Goal: Complete application form

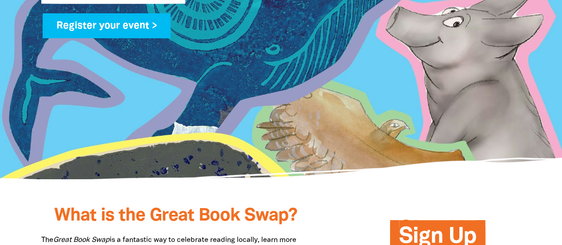
scroll to position [533, 0]
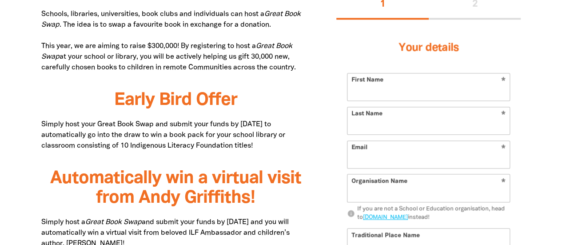
click at [392, 96] on input "First Name" at bounding box center [428, 86] width 162 height 27
type input "Nike"
click at [375, 123] on input "Last Name" at bounding box center [428, 120] width 162 height 27
type input "Paterson"
click at [374, 155] on input "Email" at bounding box center [428, 154] width 162 height 27
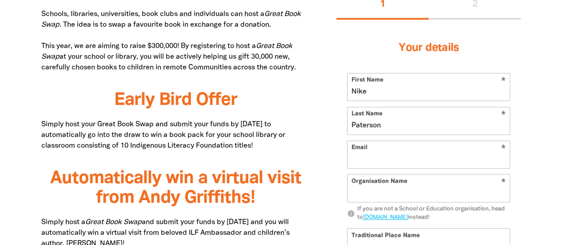
type input "[EMAIL_ADDRESS][DOMAIN_NAME]"
click at [375, 191] on input "Organisation Name" at bounding box center [428, 188] width 162 height 27
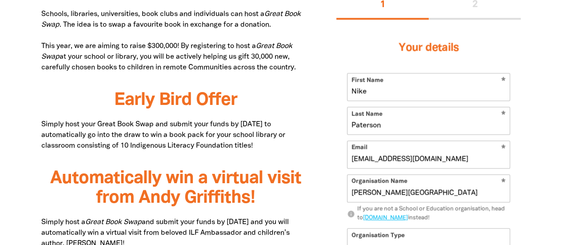
scroll to position [666, 0]
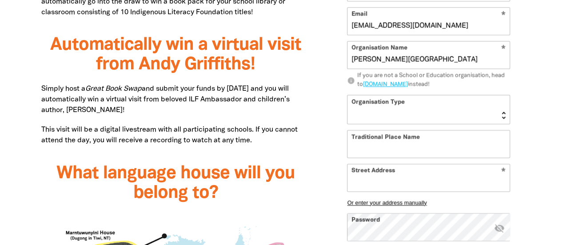
type input "[PERSON_NAME][GEOGRAPHIC_DATA]"
click at [372, 114] on select "[GEOGRAPHIC_DATA] K-12 University or [GEOGRAPHIC_DATA]" at bounding box center [428, 109] width 162 height 28
select select "primary-school"
click at [347, 95] on select "[GEOGRAPHIC_DATA] K-12 University or [GEOGRAPHIC_DATA]" at bounding box center [428, 109] width 162 height 28
click at [372, 142] on input "Traditional Place Name" at bounding box center [428, 143] width 162 height 27
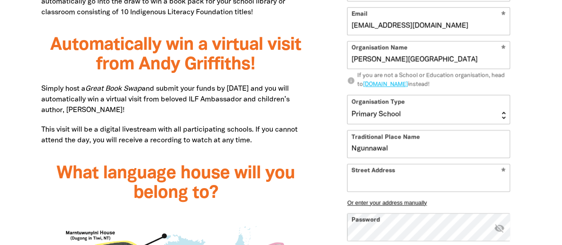
type input "Ngunnawal"
click at [361, 179] on input "Street Address" at bounding box center [428, 177] width 162 height 27
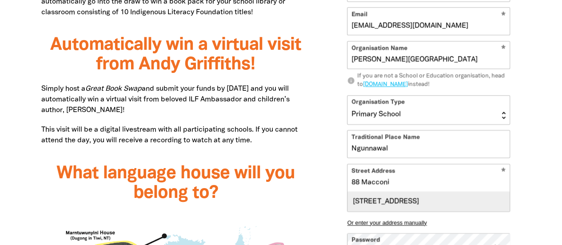
click at [375, 205] on div "[STREET_ADDRESS]" at bounding box center [428, 200] width 162 height 19
type input "[STREET_ADDRESS]"
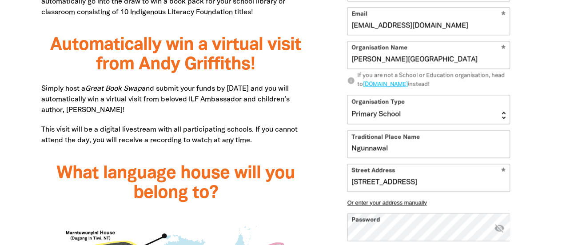
scroll to position [800, 0]
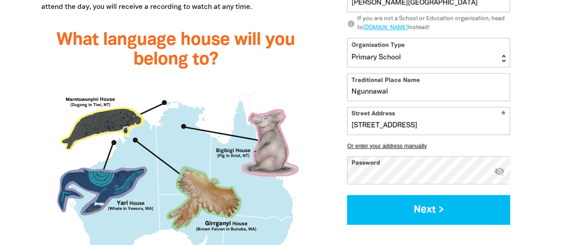
click at [499, 173] on icon "visibility_off" at bounding box center [499, 170] width 11 height 11
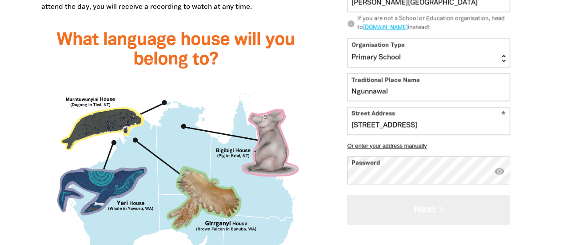
click at [418, 211] on button "Next >" at bounding box center [428, 210] width 163 height 30
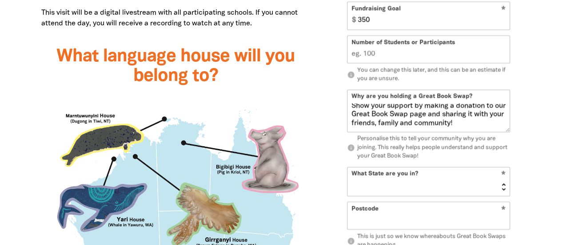
scroll to position [917, 0]
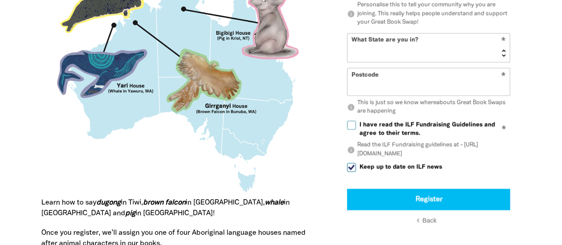
click at [393, 49] on select "[GEOGRAPHIC_DATA] [GEOGRAPHIC_DATA] QLD [GEOGRAPHIC_DATA] [GEOGRAPHIC_DATA] SA …" at bounding box center [428, 48] width 162 height 28
select select "ACT"
click at [347, 34] on select "[GEOGRAPHIC_DATA] [GEOGRAPHIC_DATA] QLD [GEOGRAPHIC_DATA] [GEOGRAPHIC_DATA] SA …" at bounding box center [428, 48] width 162 height 28
click at [374, 90] on input "Postcode" at bounding box center [428, 82] width 162 height 27
type input "2615"
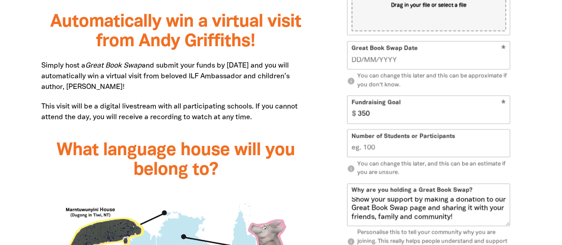
scroll to position [650, 0]
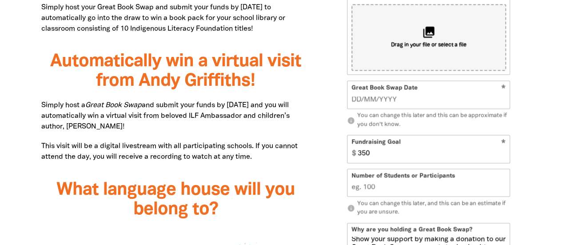
click at [428, 92] on div "Great Book Swap Date *" at bounding box center [428, 94] width 163 height 28
type input "__/__/____"
click at [375, 96] on input "__/__/____" at bounding box center [428, 100] width 155 height 10
click at [375, 99] on input "__/__/____" at bounding box center [428, 100] width 155 height 10
type input "[DATE]"
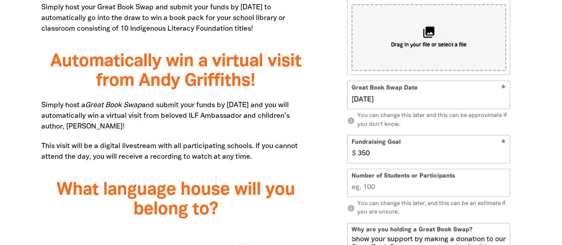
click at [376, 153] on input "350" at bounding box center [432, 149] width 156 height 27
click at [367, 150] on input "350" at bounding box center [432, 149] width 156 height 27
type input "300"
drag, startPoint x: 381, startPoint y: 187, endPoint x: 348, endPoint y: 182, distance: 32.8
click at [348, 182] on input "Number of Students or Participants" at bounding box center [428, 182] width 162 height 27
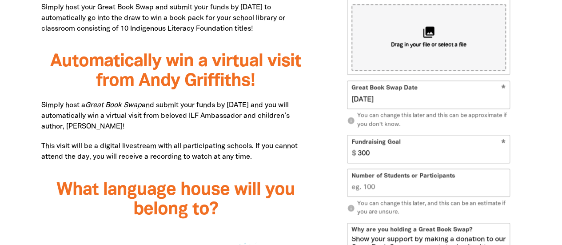
click at [370, 183] on input "Number of Students or Participants" at bounding box center [428, 182] width 162 height 27
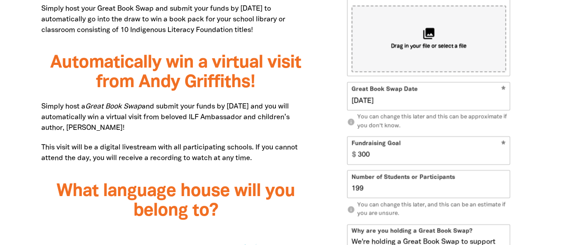
scroll to position [783, 0]
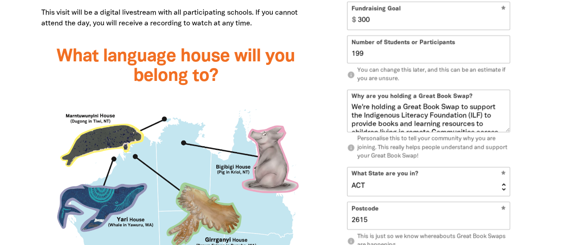
type input "199"
click at [351, 105] on textarea "We're holding a Great Book Swap to support the Indigenous Literacy Foundation (…" at bounding box center [428, 117] width 162 height 28
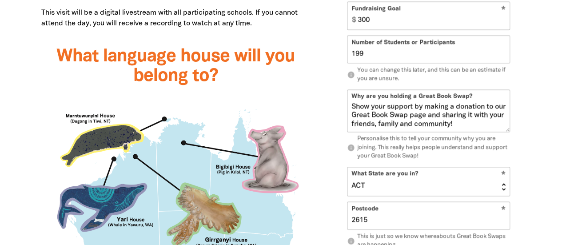
scroll to position [112, 0]
type textarea "As apart of book week , we are holding a Great Book Swap to support the Indigen…"
click at [281, 85] on h3 "What language house will you belong to?" at bounding box center [175, 66] width 269 height 39
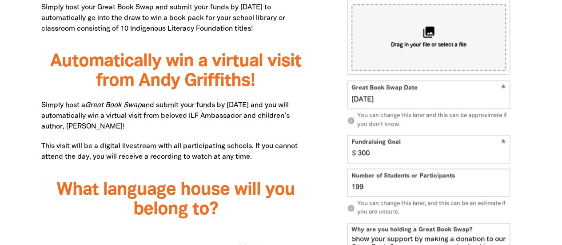
scroll to position [517, 0]
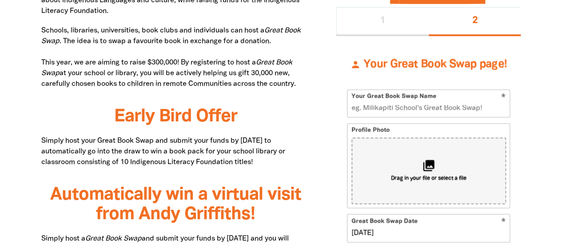
click at [374, 108] on input "Your Great Book Swap Name" at bounding box center [428, 103] width 162 height 27
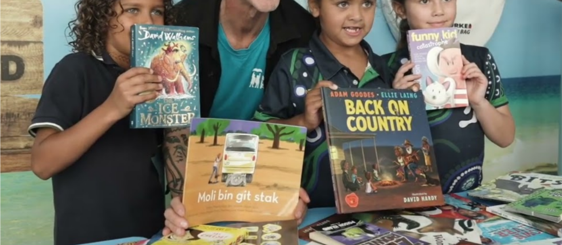
scroll to position [1450, 0]
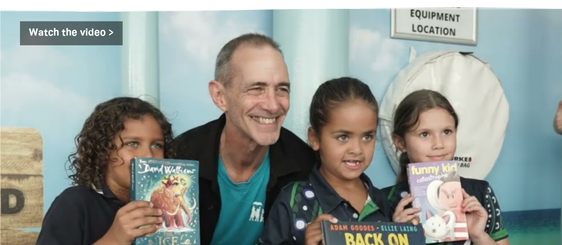
type input "[PERSON_NAME] Primary Great Book Swap"
